Goal: Task Accomplishment & Management: Use online tool/utility

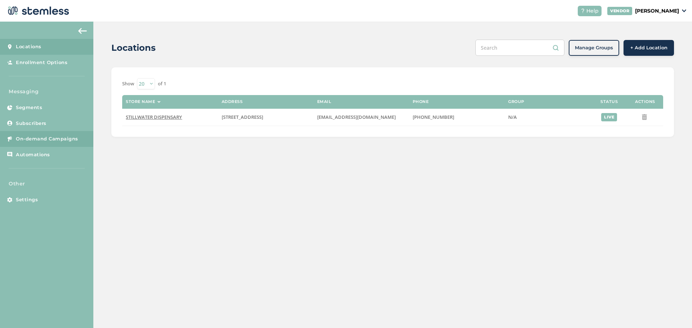
click at [58, 138] on span "On-demand Campaigns" at bounding box center [47, 138] width 62 height 7
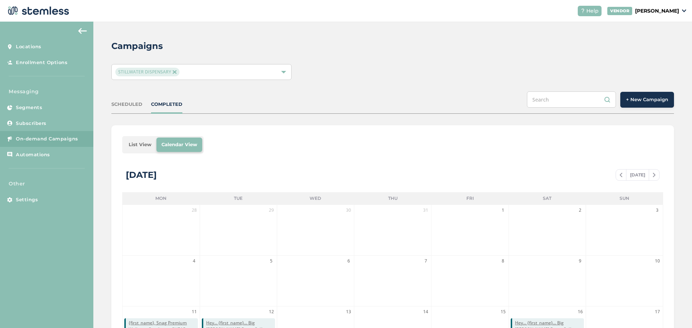
click at [652, 104] on button "+ New Campaign" at bounding box center [647, 100] width 54 height 16
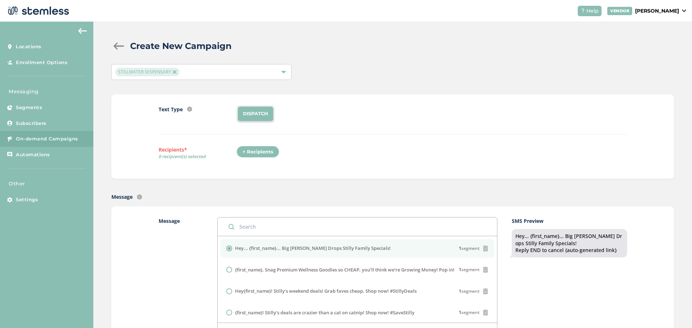
click at [254, 155] on div "+ Recipients" at bounding box center [257, 152] width 43 height 12
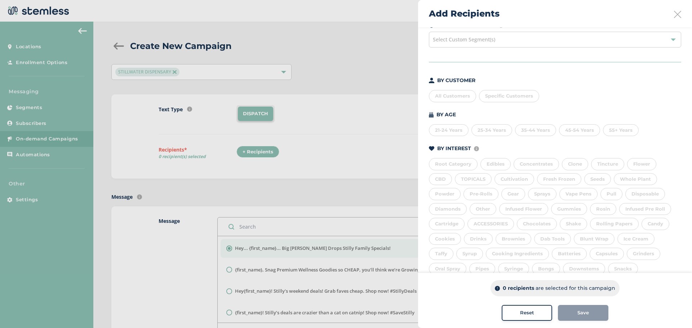
scroll to position [99, 0]
click at [578, 250] on div "60 - 89 days" at bounding box center [579, 251] width 42 height 12
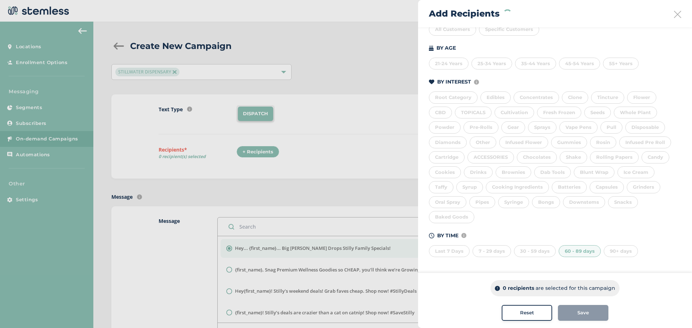
click at [536, 249] on div "30 - 59 days" at bounding box center [535, 251] width 42 height 12
click at [499, 253] on div "7 - 29 days" at bounding box center [491, 251] width 39 height 12
click at [441, 249] on div "Last 7 Days" at bounding box center [449, 251] width 41 height 12
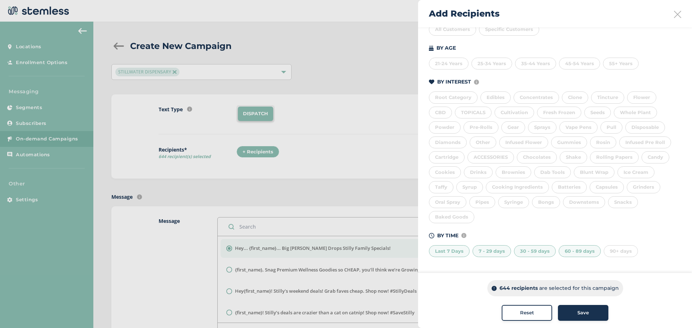
click at [585, 312] on span "Save" at bounding box center [583, 312] width 12 height 7
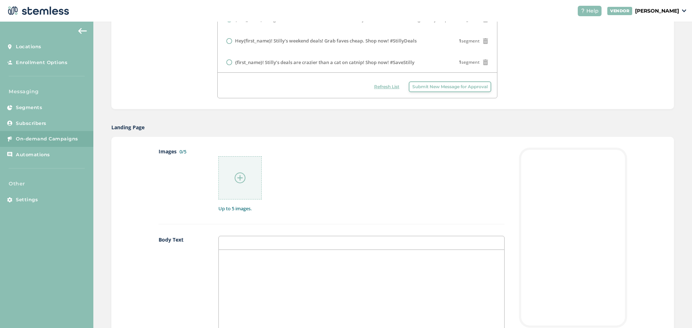
scroll to position [288, 0]
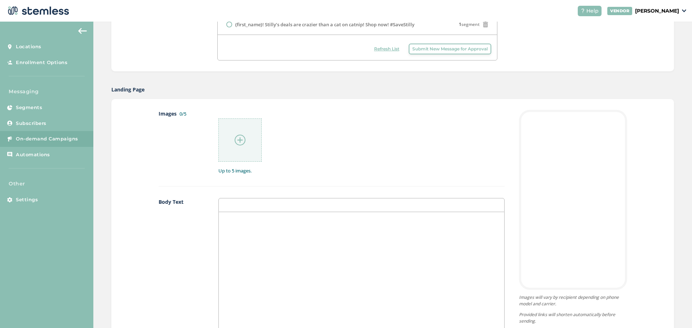
click at [239, 138] on img at bounding box center [240, 140] width 11 height 11
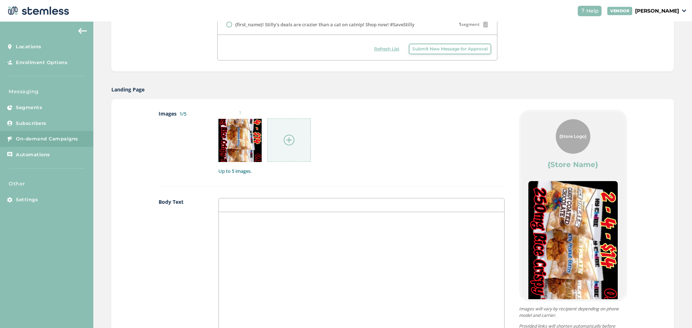
click at [286, 139] on img at bounding box center [289, 140] width 11 height 11
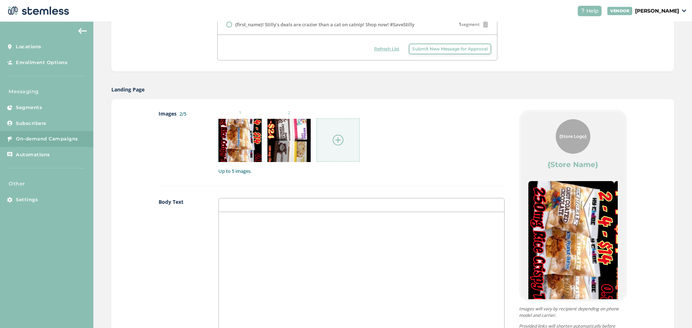
click at [334, 139] on img at bounding box center [338, 140] width 11 height 11
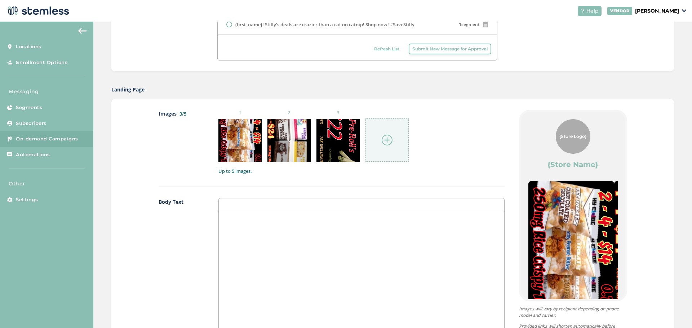
click at [383, 138] on img at bounding box center [387, 140] width 11 height 11
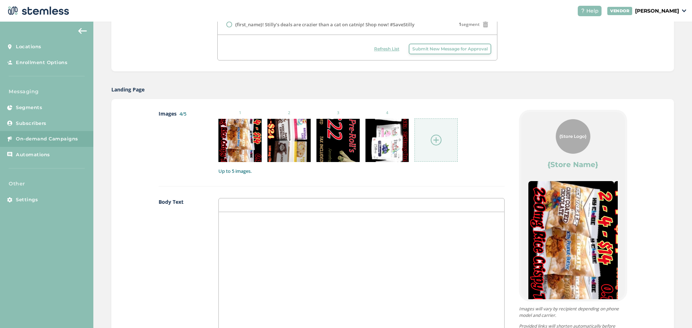
click at [435, 138] on img at bounding box center [435, 140] width 11 height 11
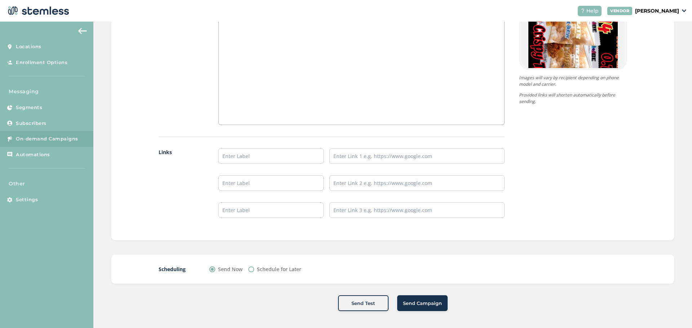
scroll to position [521, 0]
click at [422, 299] on span "Send Campaign" at bounding box center [422, 302] width 39 height 7
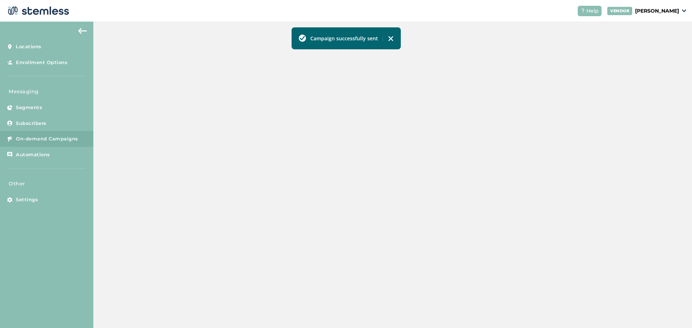
scroll to position [160, 0]
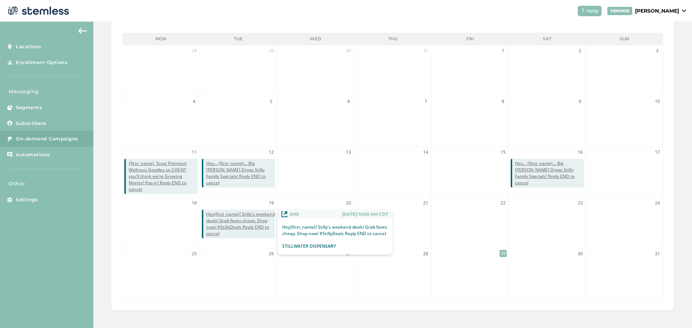
click at [237, 218] on span "Hey{first_name}! Stilly's weekend deals! Grab faves cheap. Shop now! #StillyDea…" at bounding box center [240, 224] width 69 height 26
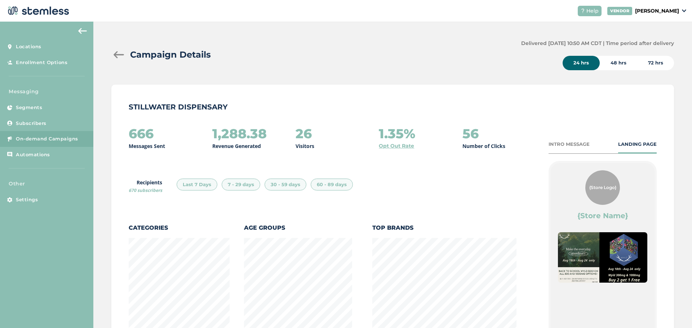
scroll to position [378, 558]
click at [612, 65] on div "48 hrs" at bounding box center [617, 63] width 37 height 14
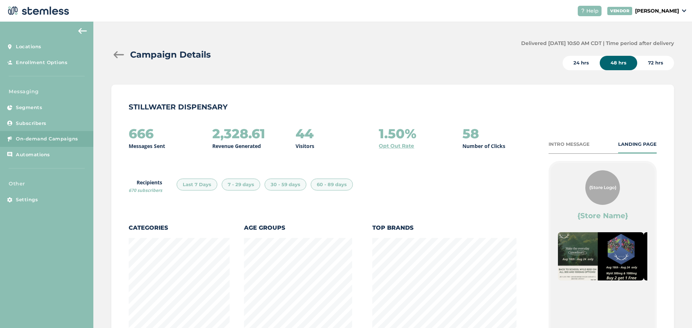
scroll to position [0, 0]
click at [657, 62] on div "72 hrs" at bounding box center [655, 63] width 37 height 14
click at [579, 64] on div "24 hrs" at bounding box center [580, 63] width 37 height 14
click at [660, 63] on div "72 hrs" at bounding box center [655, 63] width 37 height 14
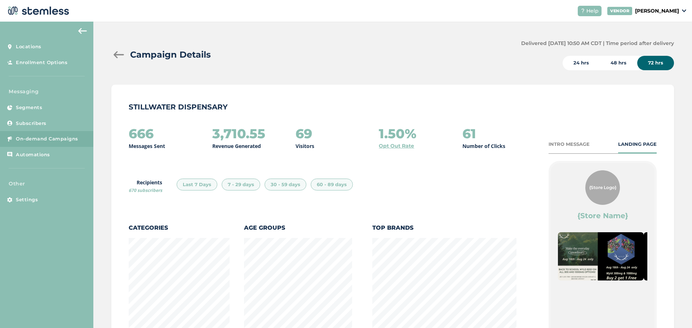
click at [608, 59] on div "48 hrs" at bounding box center [617, 63] width 37 height 14
click at [583, 61] on div "24 hrs" at bounding box center [580, 63] width 37 height 14
click at [115, 52] on div at bounding box center [118, 54] width 14 height 7
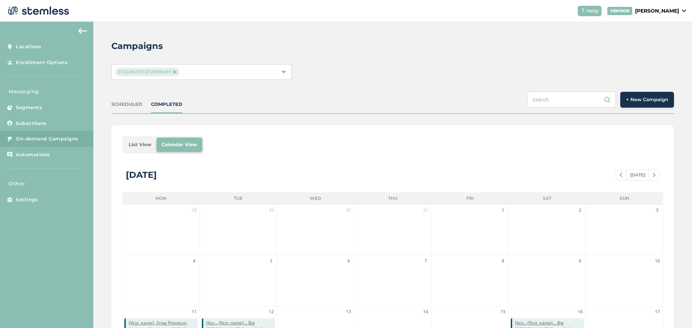
click at [131, 103] on div "SCHEDULED" at bounding box center [126, 104] width 31 height 7
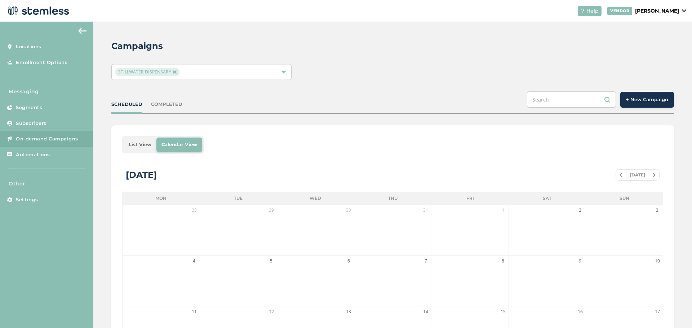
click at [142, 148] on li "List View" at bounding box center [140, 145] width 33 height 14
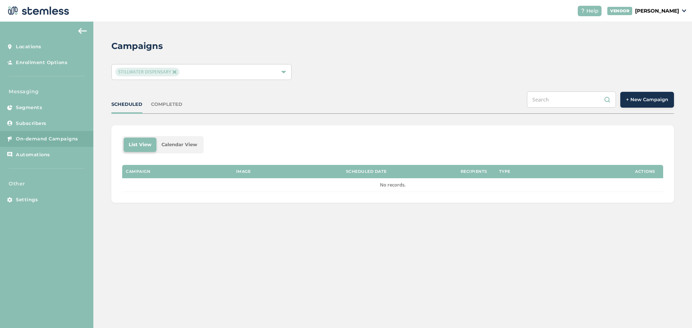
click at [169, 102] on div "COMPLETED" at bounding box center [166, 104] width 31 height 7
